Goal: Transaction & Acquisition: Purchase product/service

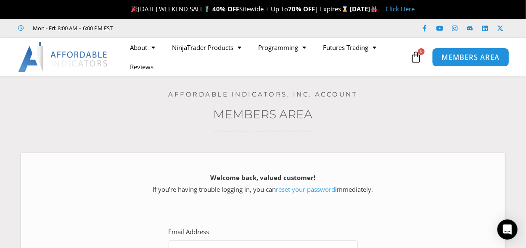
type input "**********"
click at [444, 54] on span "MEMBERS AREA" at bounding box center [471, 57] width 58 height 7
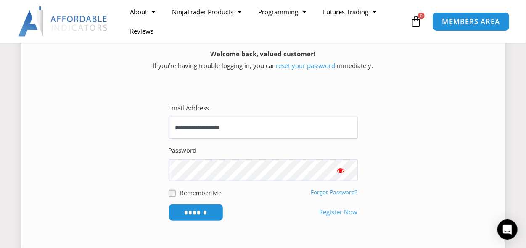
scroll to position [126, 0]
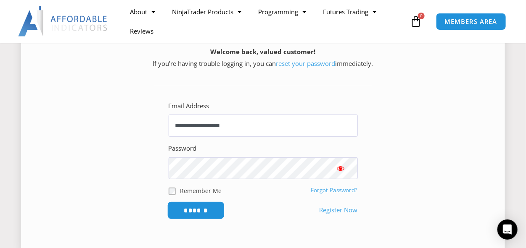
click at [210, 211] on input "******" at bounding box center [196, 211] width 58 height 18
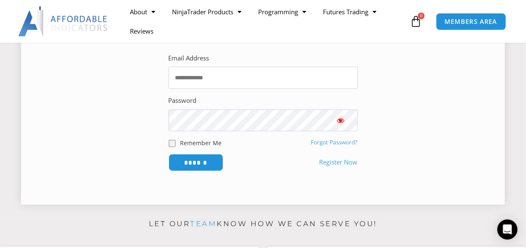
scroll to position [210, 0]
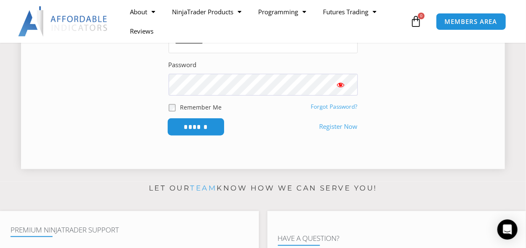
type input "**********"
click at [210, 131] on input "******" at bounding box center [196, 127] width 58 height 18
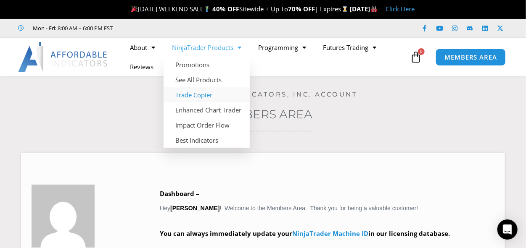
click at [205, 92] on link "Trade Copier" at bounding box center [206, 94] width 86 height 15
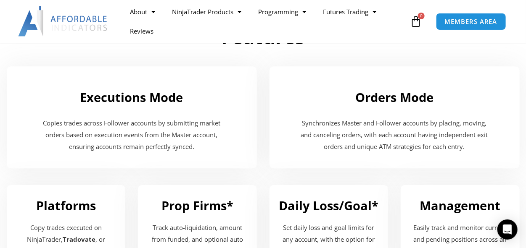
scroll to position [714, 0]
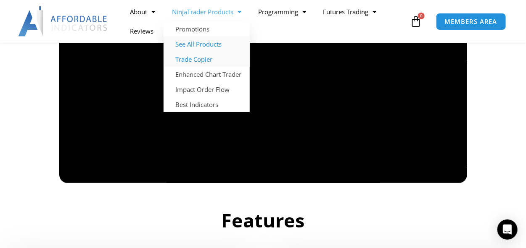
click at [211, 45] on link "See All Products" at bounding box center [206, 44] width 86 height 15
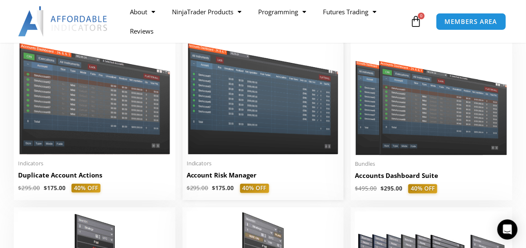
scroll to position [210, 0]
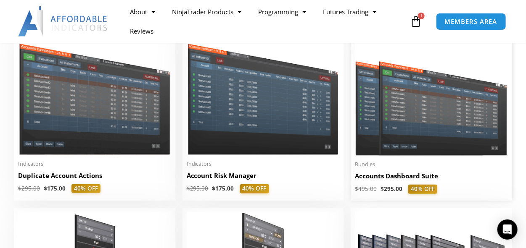
click at [401, 149] on img at bounding box center [431, 95] width 153 height 122
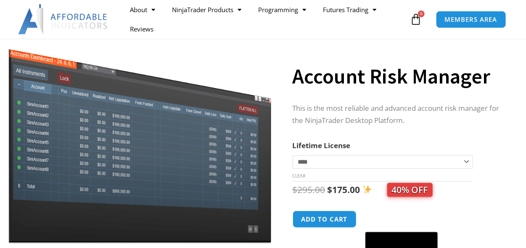
scroll to position [42, 0]
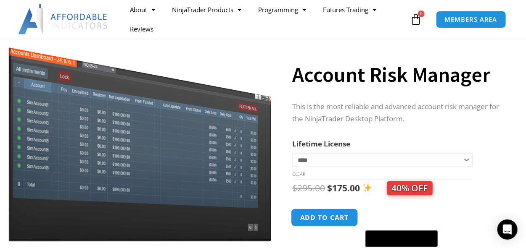
click at [332, 211] on button "Add to cart" at bounding box center [324, 218] width 67 height 18
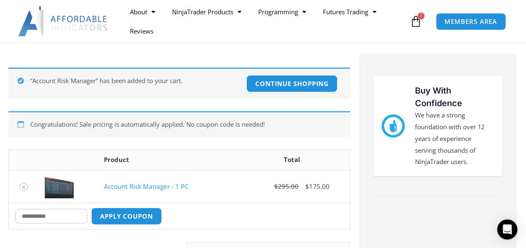
scroll to position [168, 0]
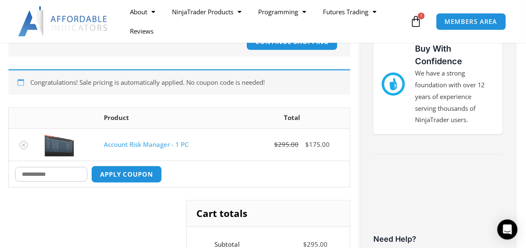
click at [73, 172] on input "Coupon:" at bounding box center [51, 174] width 72 height 15
type input "*******"
click at [124, 177] on button "Apply coupon" at bounding box center [127, 175] width 74 height 18
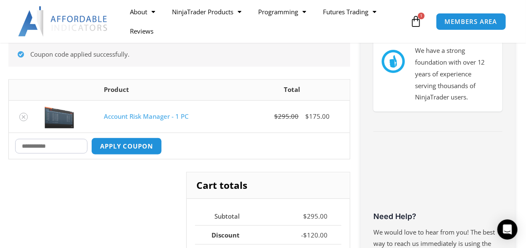
scroll to position [190, 0]
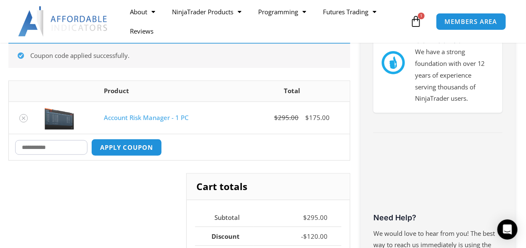
click at [62, 151] on input "Coupon:" at bounding box center [51, 147] width 72 height 15
type input "*******"
click at [128, 140] on button "Apply coupon" at bounding box center [127, 148] width 74 height 18
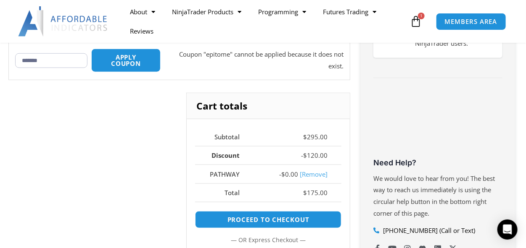
scroll to position [250, 0]
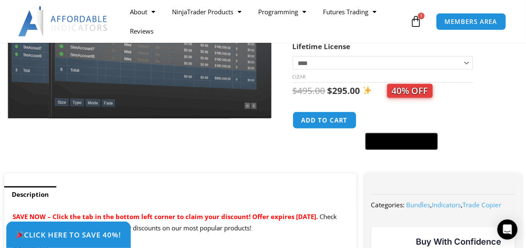
scroll to position [168, 0]
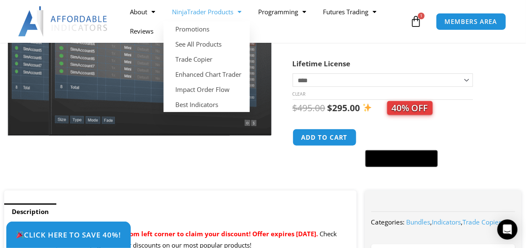
click at [211, 7] on link "NinjaTrader Products" at bounding box center [206, 11] width 86 height 19
click at [198, 10] on link "NinjaTrader Products" at bounding box center [206, 11] width 86 height 19
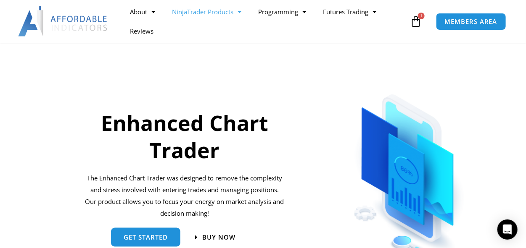
scroll to position [210, 0]
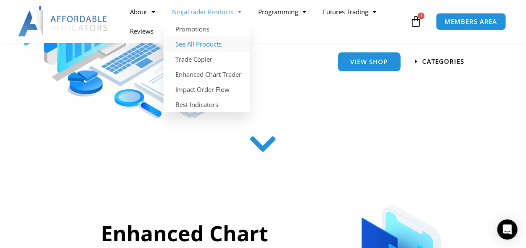
click at [217, 44] on link "See All Products" at bounding box center [206, 44] width 86 height 15
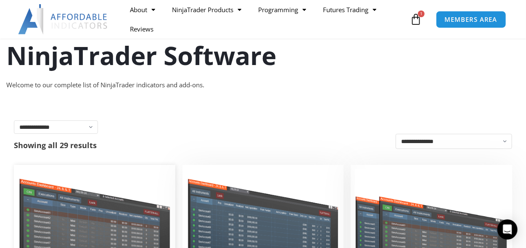
scroll to position [210, 0]
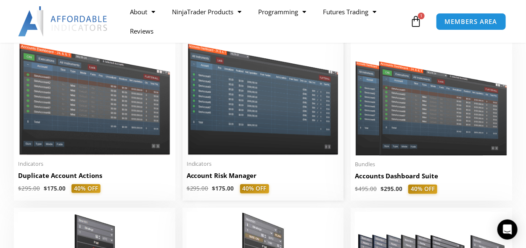
click at [225, 163] on span "Indicators" at bounding box center [263, 164] width 153 height 7
click at [236, 124] on img at bounding box center [263, 95] width 153 height 122
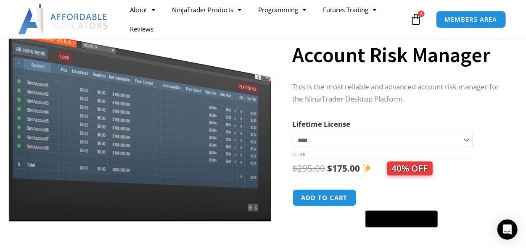
scroll to position [84, 0]
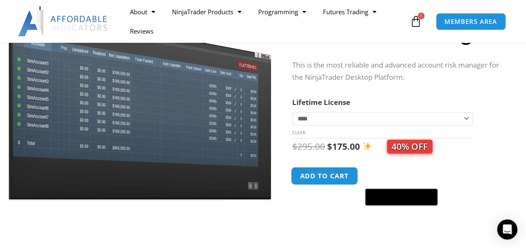
click at [323, 180] on button "Add to cart" at bounding box center [324, 176] width 67 height 18
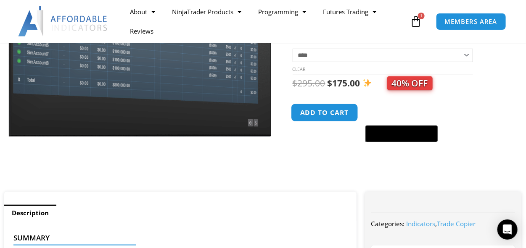
scroll to position [168, 0]
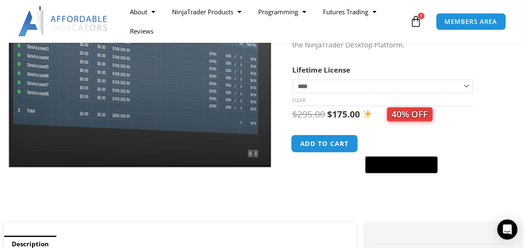
click at [330, 142] on button "Add to cart" at bounding box center [324, 144] width 67 height 18
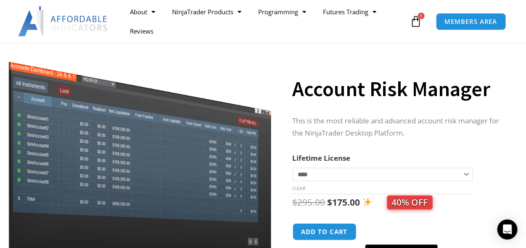
scroll to position [84, 0]
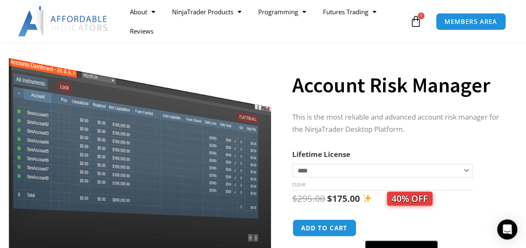
click at [413, 25] on icon at bounding box center [416, 22] width 12 height 12
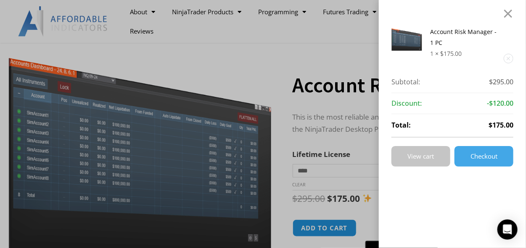
click at [434, 160] on span "View cart" at bounding box center [421, 156] width 26 height 6
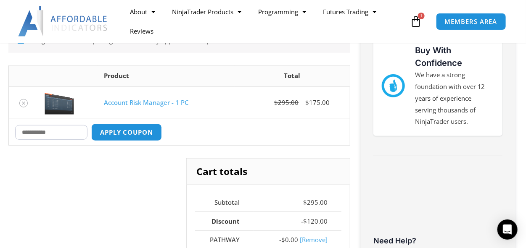
scroll to position [168, 0]
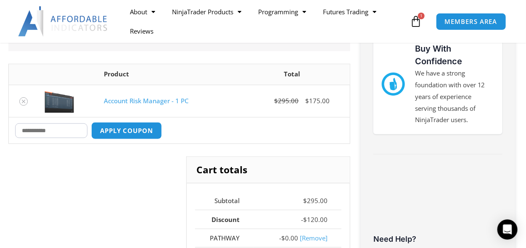
click at [87, 132] on input "Coupon:" at bounding box center [51, 131] width 72 height 15
type input "****"
click at [143, 134] on button "Apply coupon" at bounding box center [127, 131] width 74 height 18
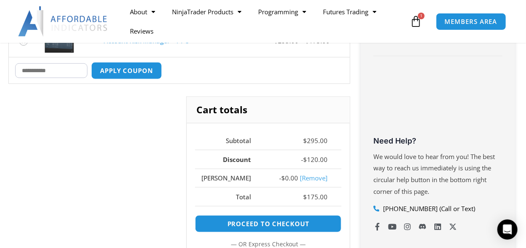
scroll to position [232, 0]
